Goal: Find contact information: Find contact information

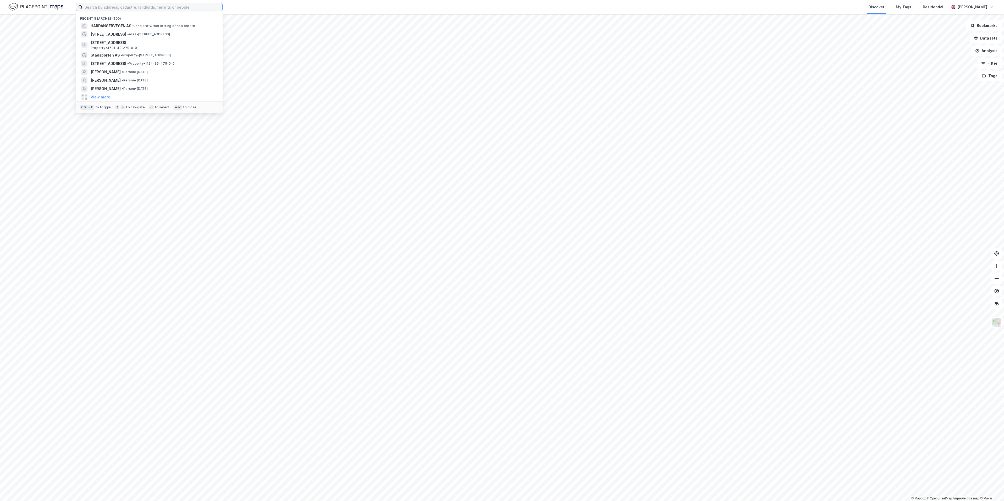
click at [160, 6] on input at bounding box center [152, 7] width 140 height 8
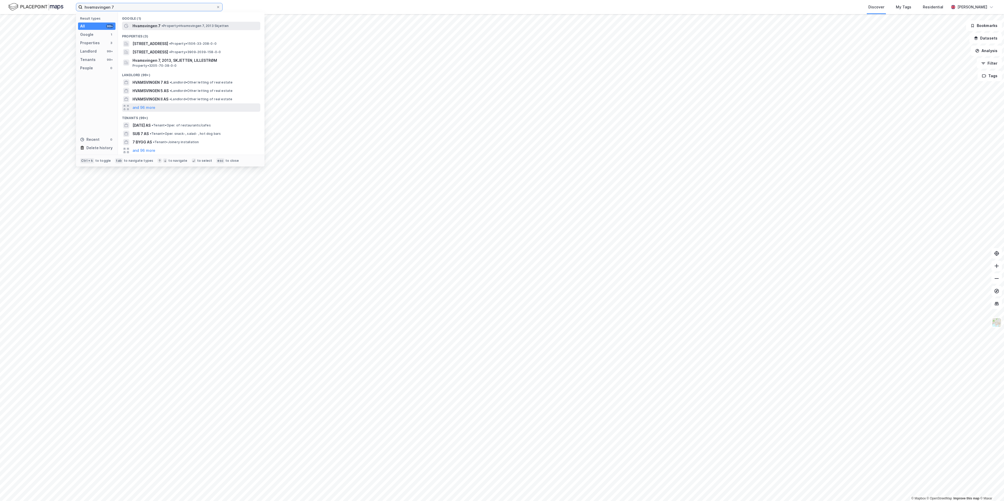
type input "hvemsvingen 7"
click at [147, 23] on span "Hvamsvingen 7" at bounding box center [146, 26] width 28 height 6
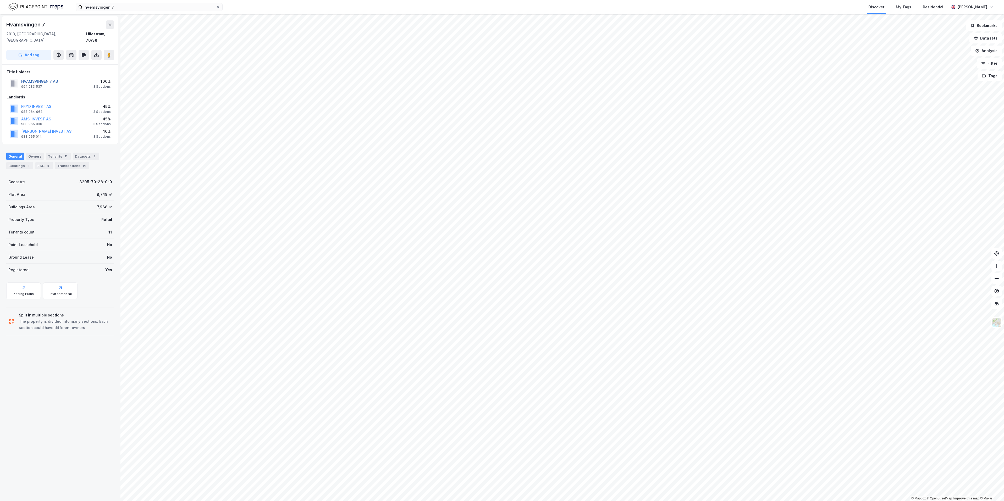
click at [0, 0] on button "HVAMSVINGEN 7 AS" at bounding box center [0, 0] width 0 height 0
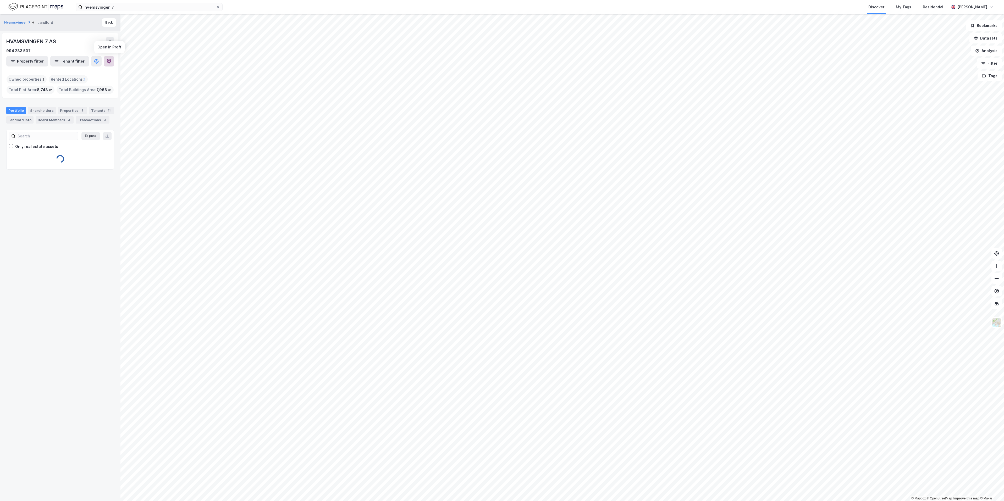
click at [110, 59] on icon at bounding box center [109, 61] width 4 height 5
